Goal: Information Seeking & Learning: Learn about a topic

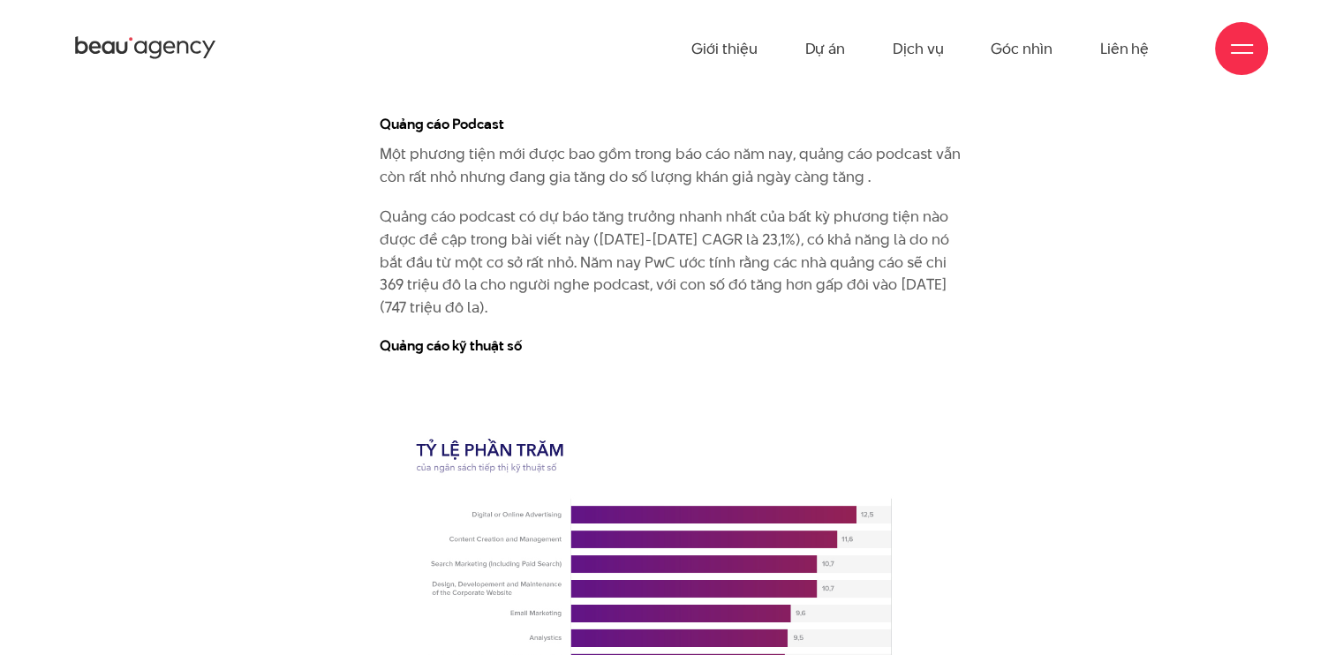
scroll to position [5839, 0]
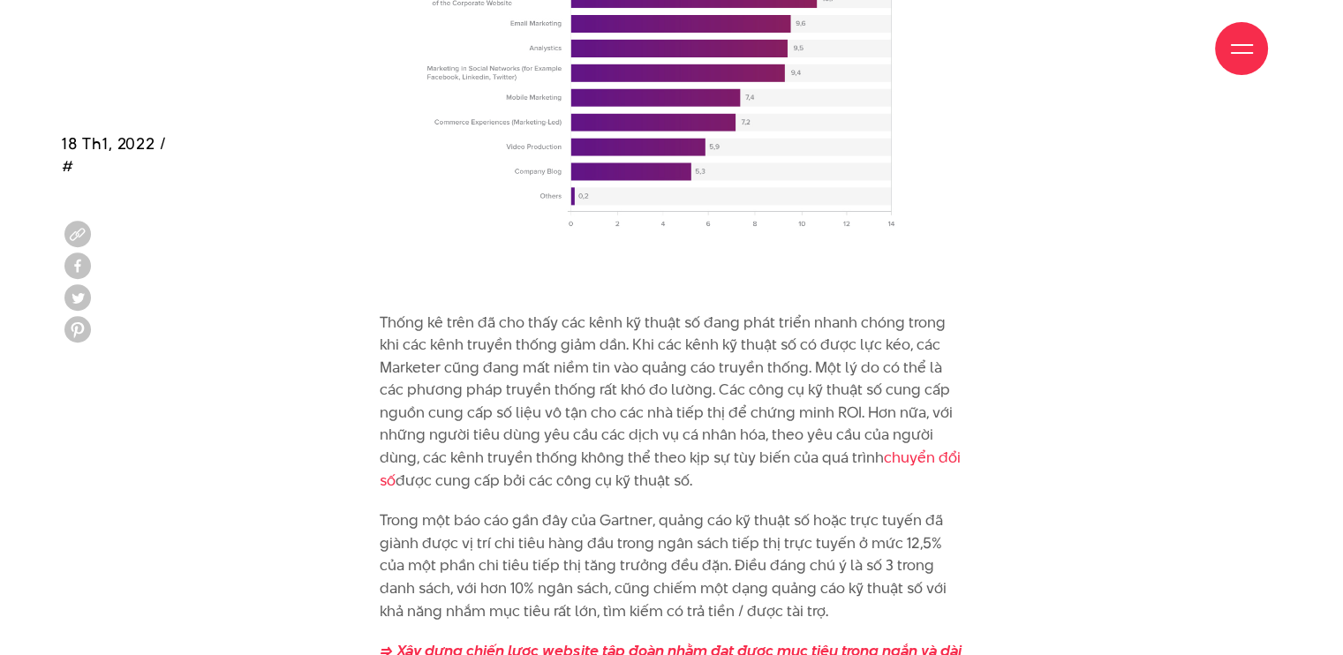
scroll to position [6997, 0]
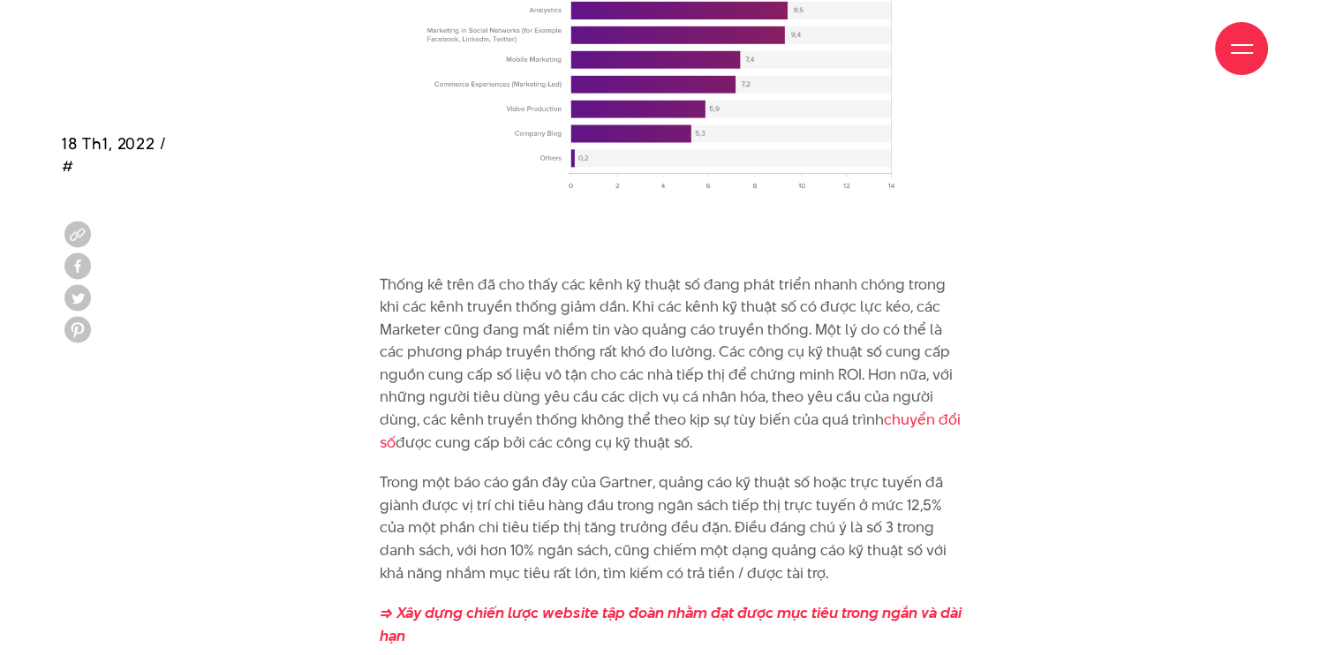
click at [784, 338] on p "Thống kê trên đã cho thấy các kênh kỹ thuật số đang phát triển nhanh chóng tron…" at bounding box center [671, 364] width 583 height 181
click at [724, 471] on p "Trong một báo cáo gần đây của Gartner, quảng cáo kỹ thuật số hoặc trực tuyến đã…" at bounding box center [671, 527] width 583 height 113
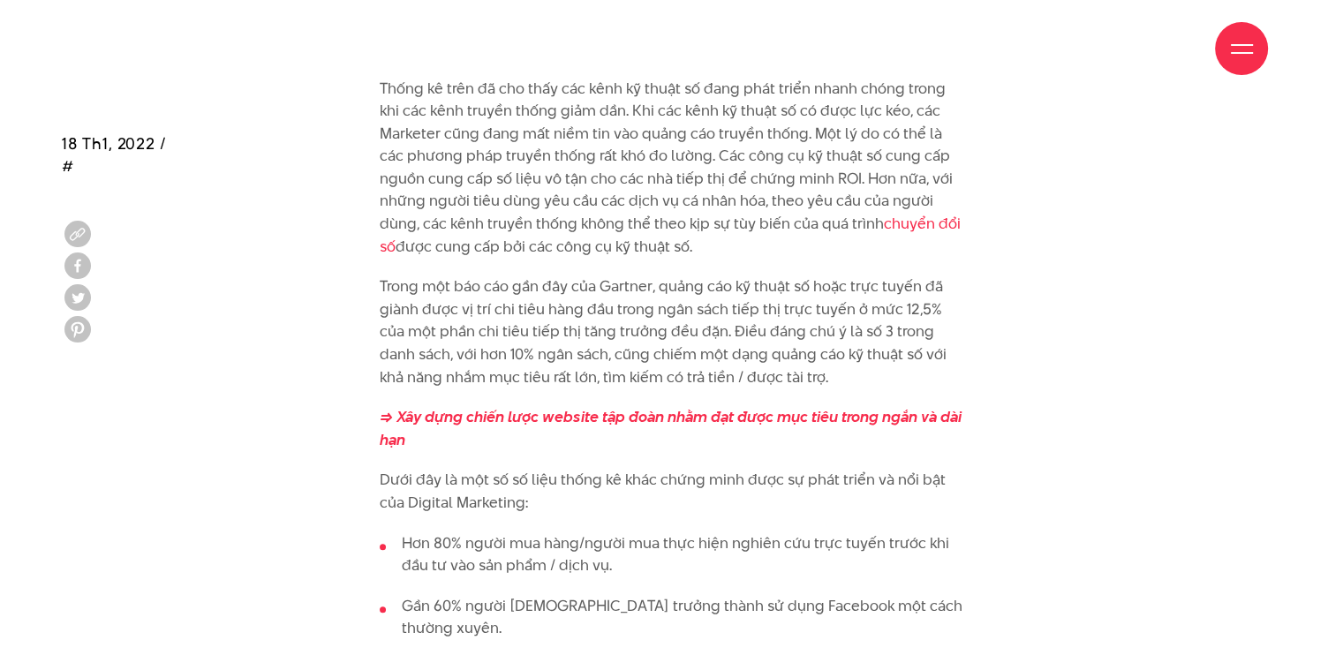
scroll to position [7231, 0]
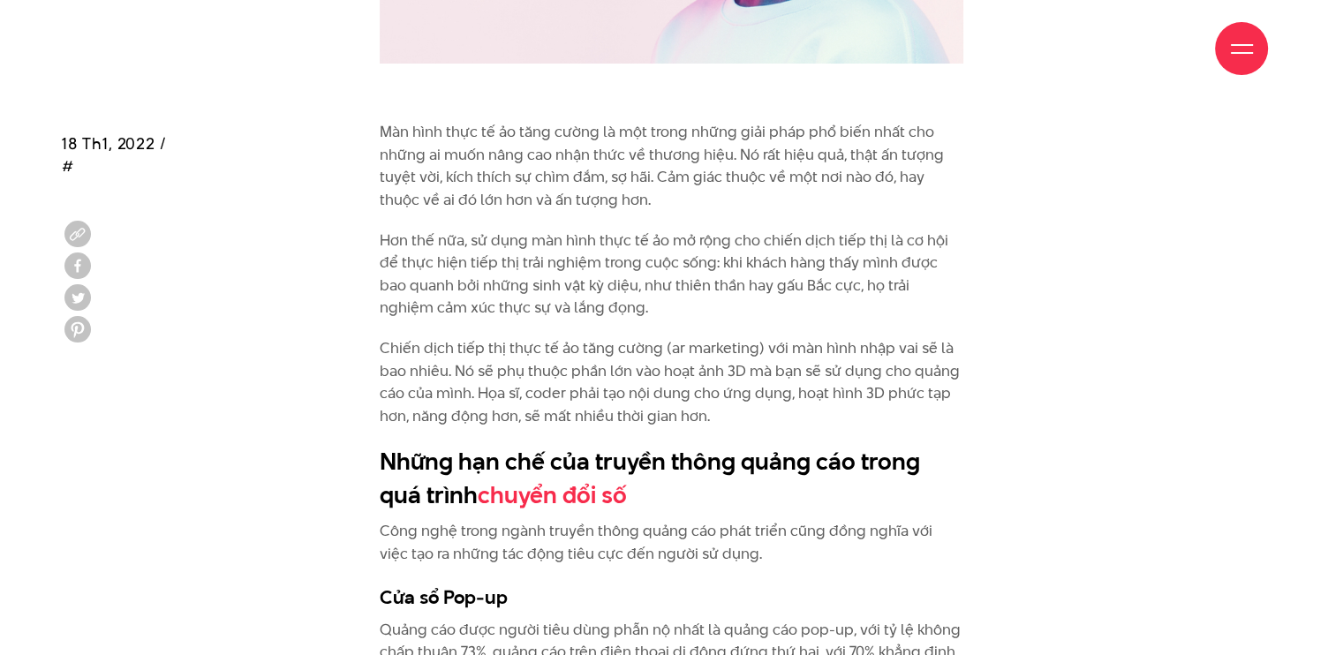
scroll to position [14301, 0]
